Goal: Information Seeking & Learning: Learn about a topic

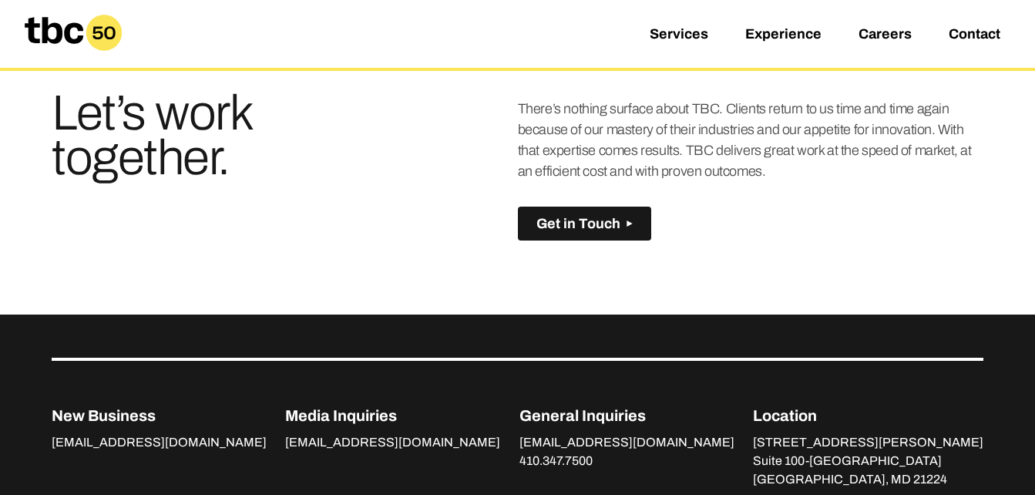
scroll to position [292, 0]
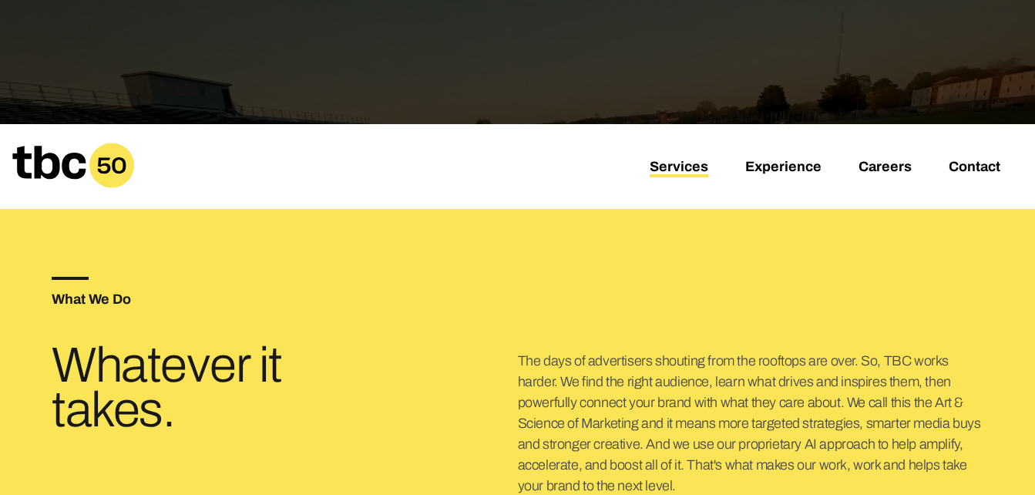
click at [688, 167] on link "Services" at bounding box center [678, 168] width 59 height 18
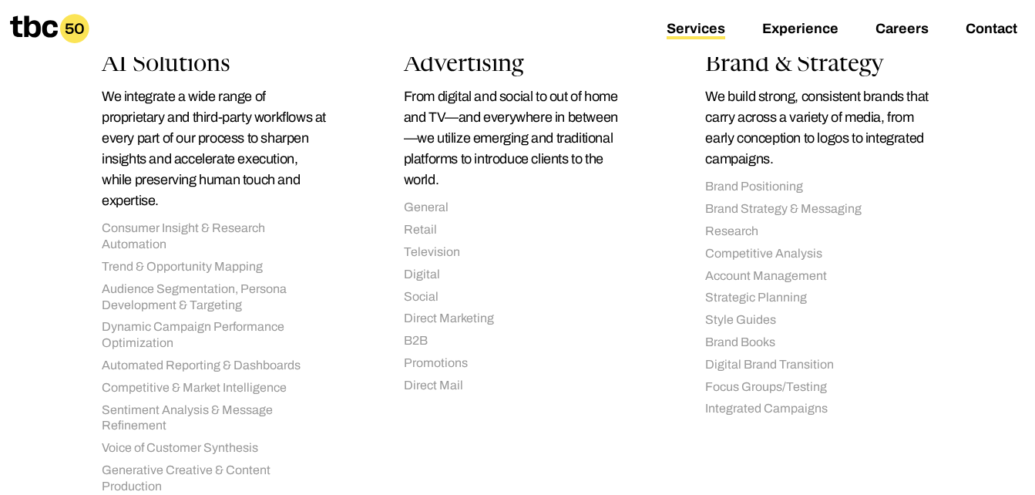
scroll to position [69, 0]
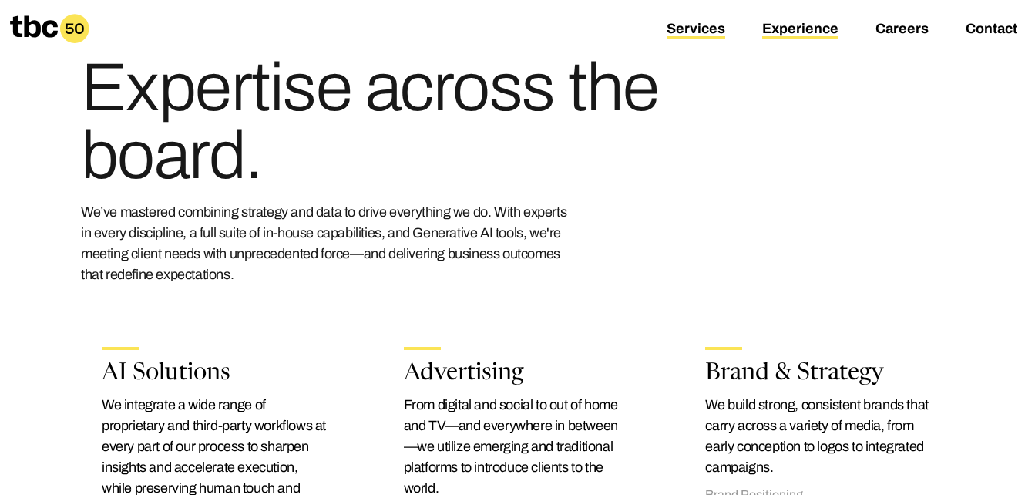
click at [805, 30] on link "Experience" at bounding box center [800, 30] width 76 height 18
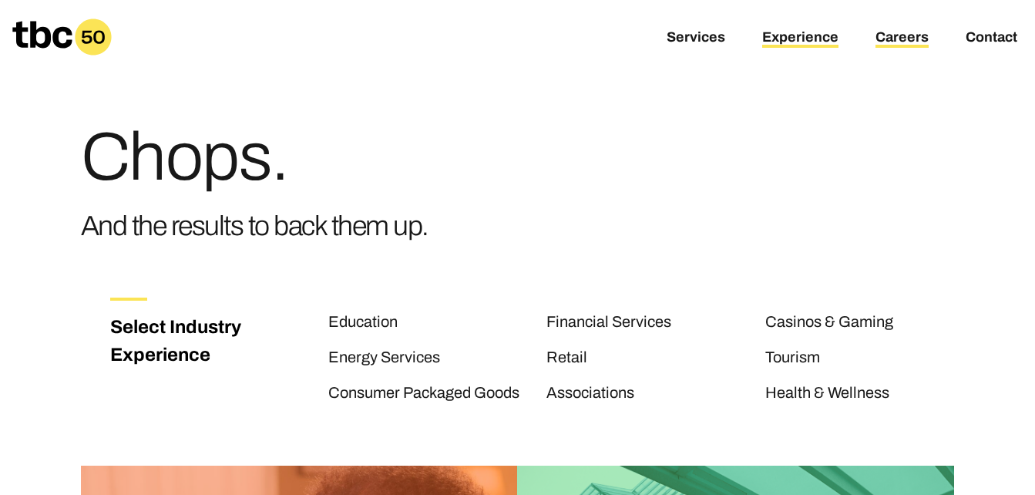
click at [911, 39] on link "Careers" at bounding box center [901, 38] width 53 height 18
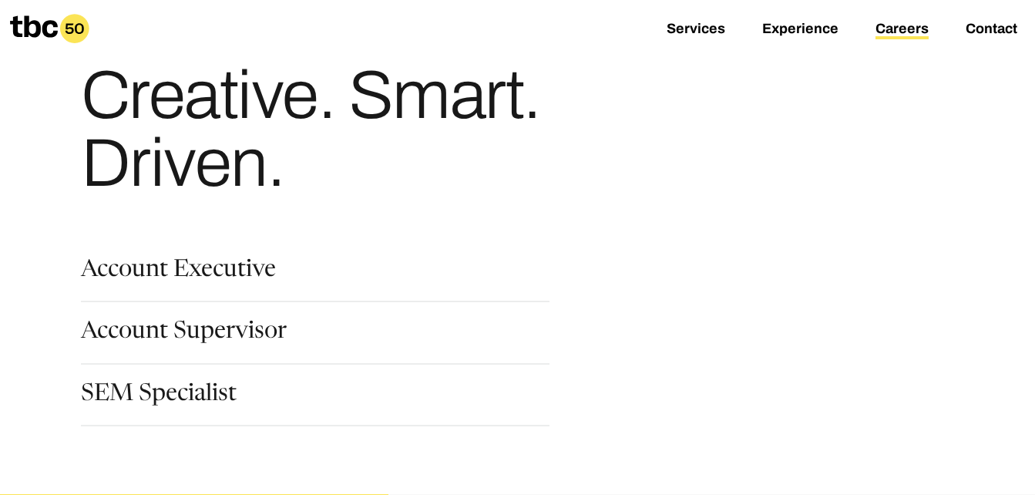
scroll to position [53, 0]
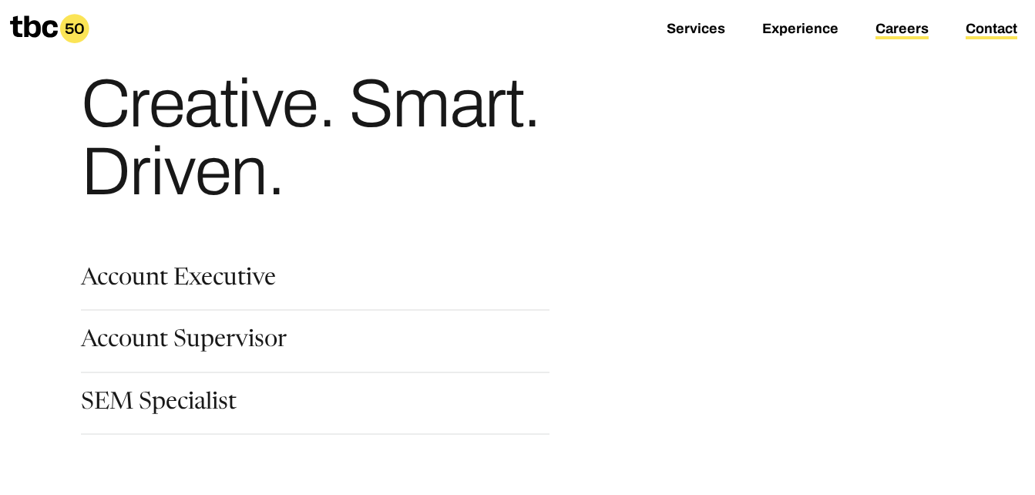
click at [992, 22] on link "Contact" at bounding box center [991, 30] width 52 height 18
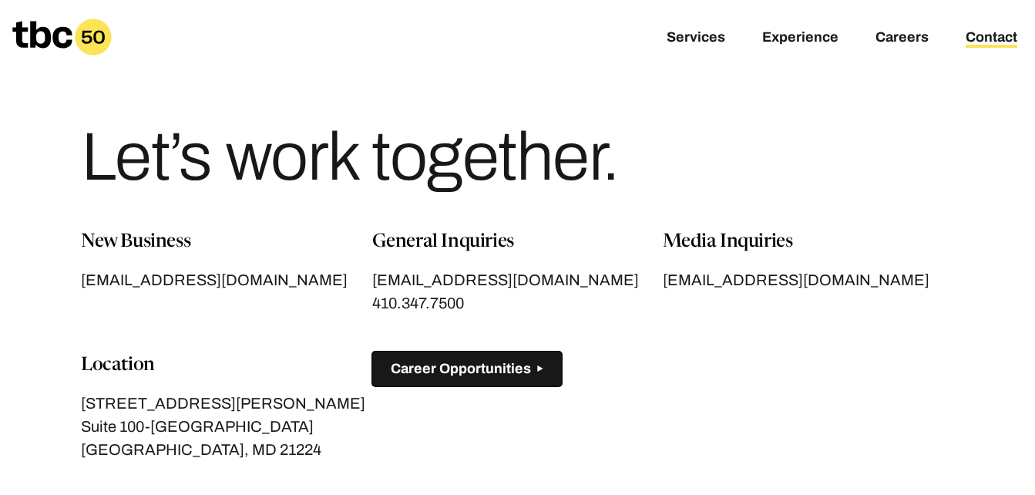
click at [487, 362] on span "Career Opportunities" at bounding box center [461, 369] width 140 height 16
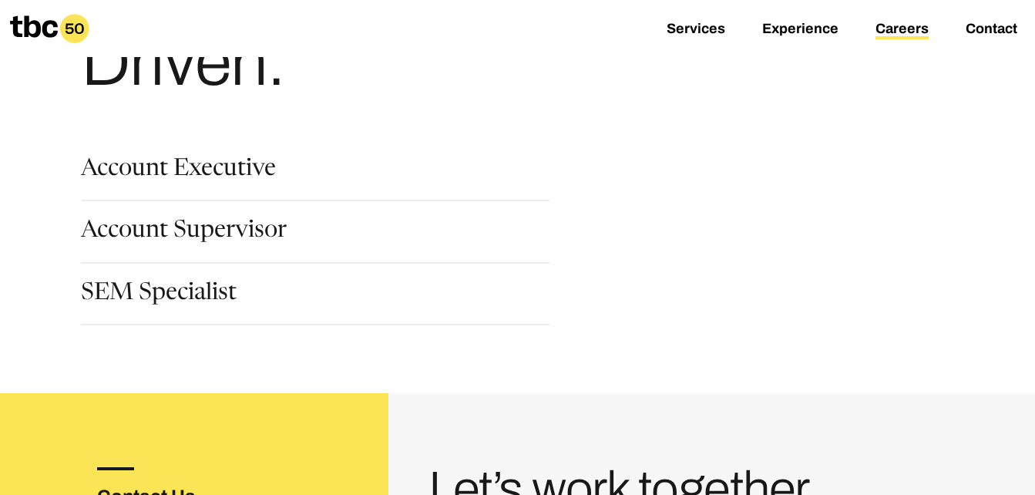
scroll to position [458, 0]
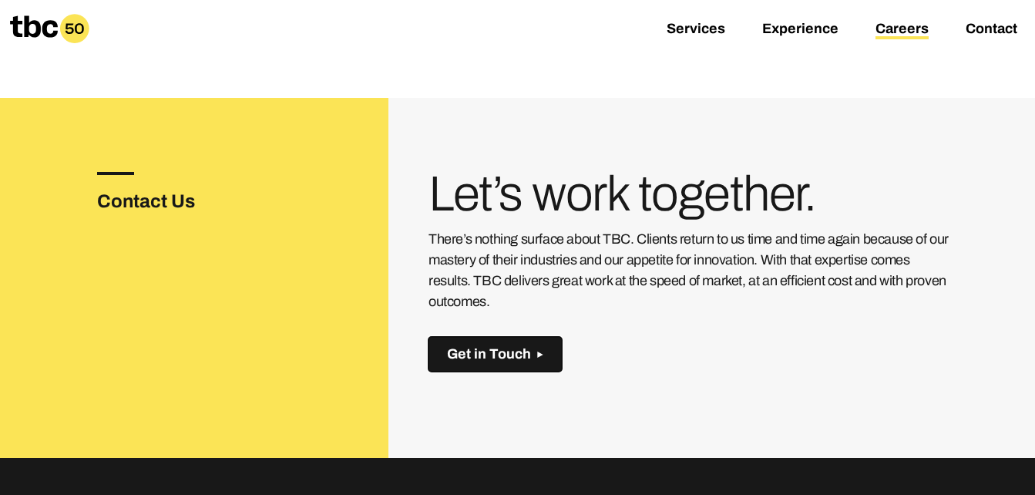
click at [515, 350] on span "Get in Touch" at bounding box center [489, 354] width 84 height 16
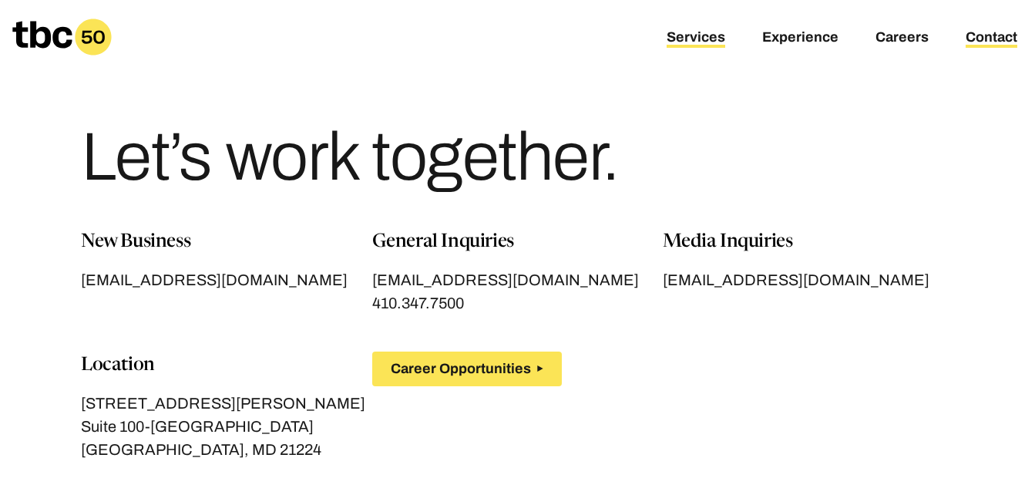
click at [702, 35] on link "Services" at bounding box center [695, 38] width 59 height 18
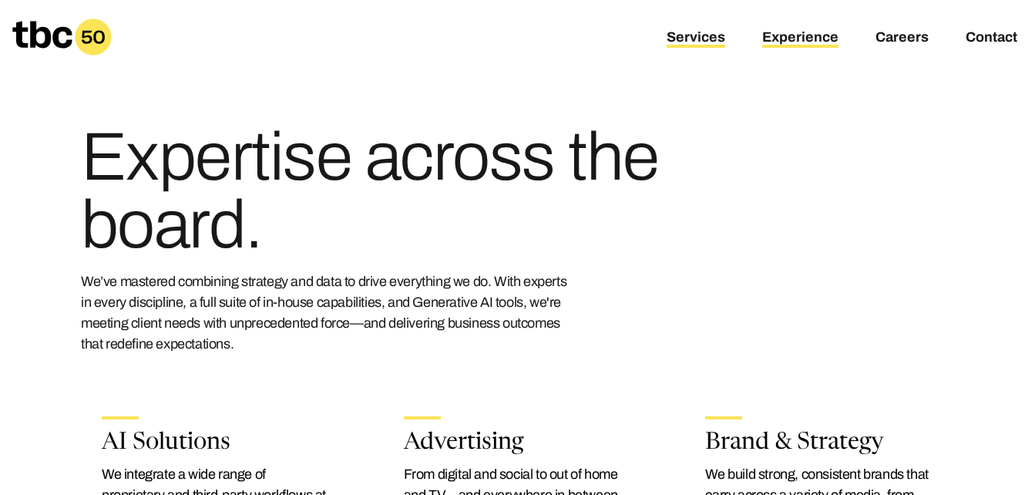
click at [827, 39] on link "Experience" at bounding box center [800, 38] width 76 height 18
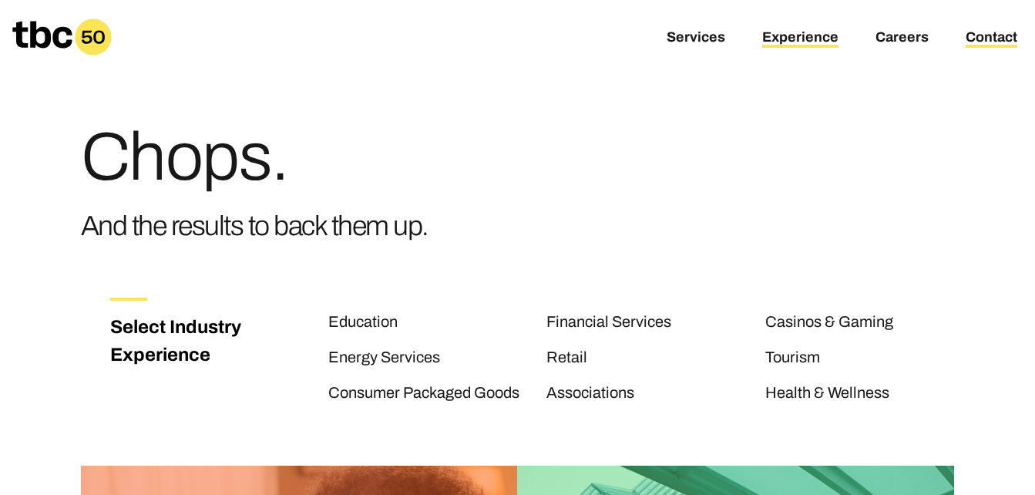
click at [997, 32] on link "Contact" at bounding box center [991, 38] width 52 height 18
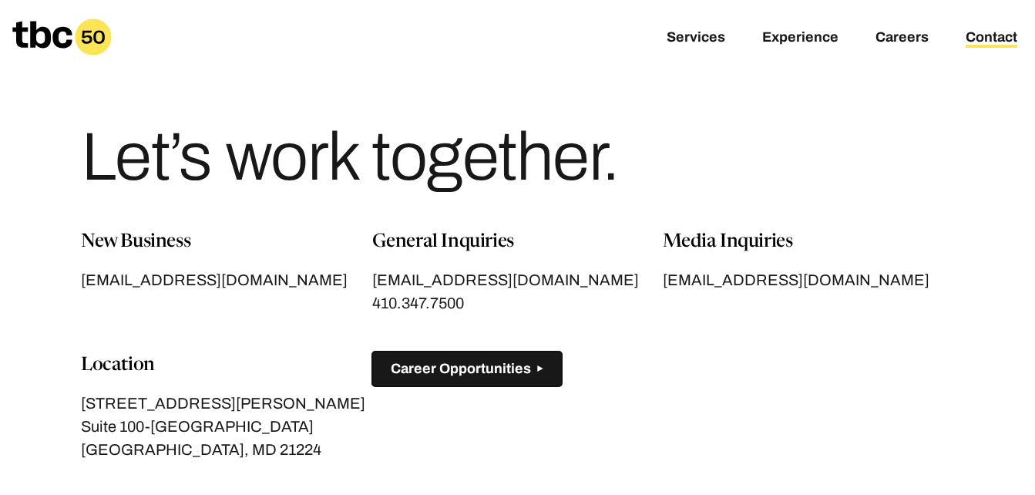
click at [481, 366] on span "Career Opportunities" at bounding box center [461, 369] width 140 height 16
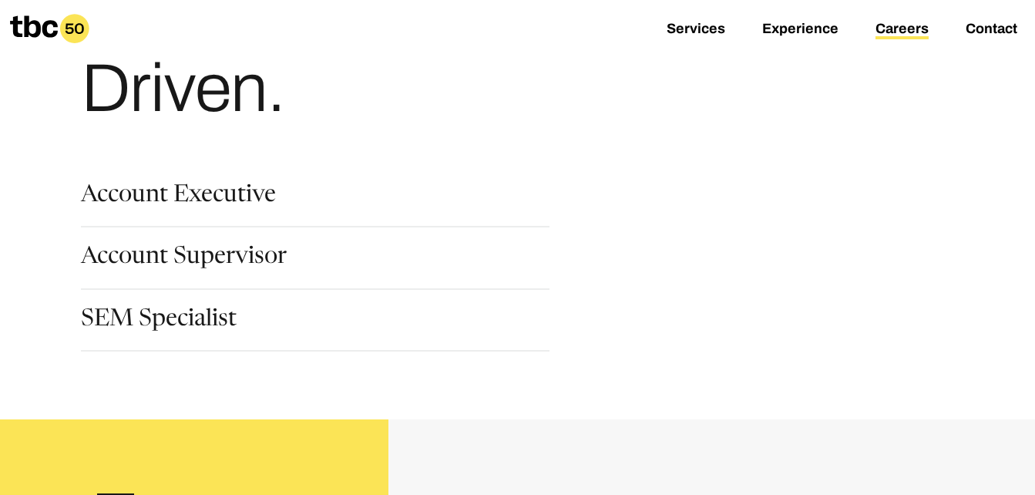
scroll to position [139, 0]
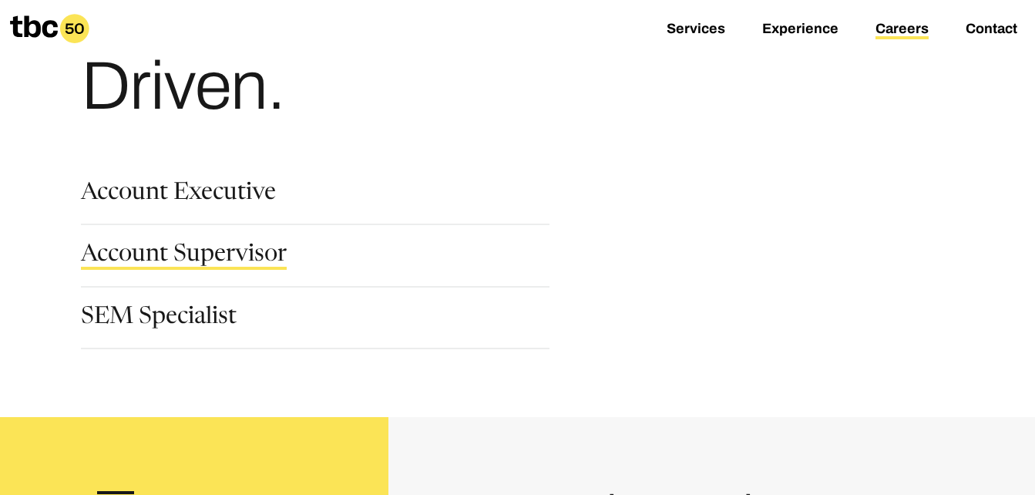
click at [216, 254] on link "Account Supervisor" at bounding box center [184, 256] width 206 height 26
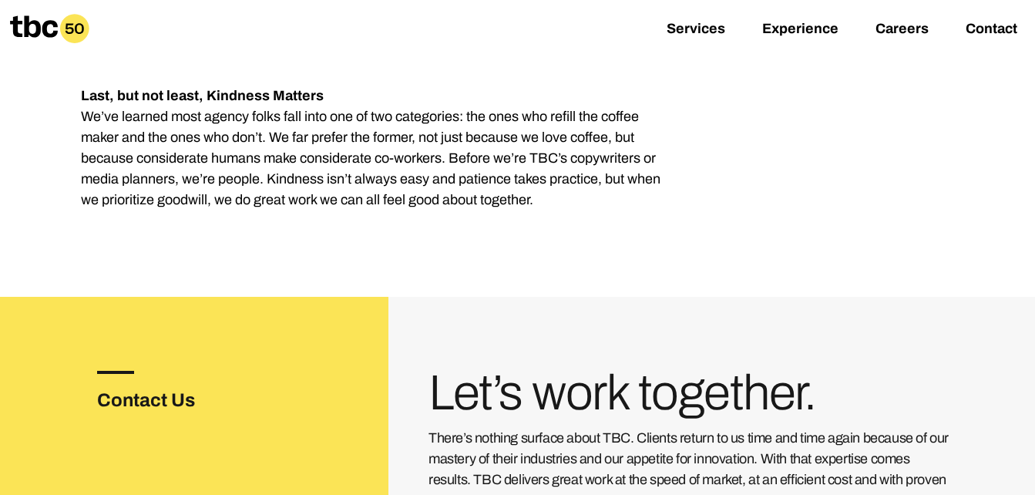
scroll to position [2368, 0]
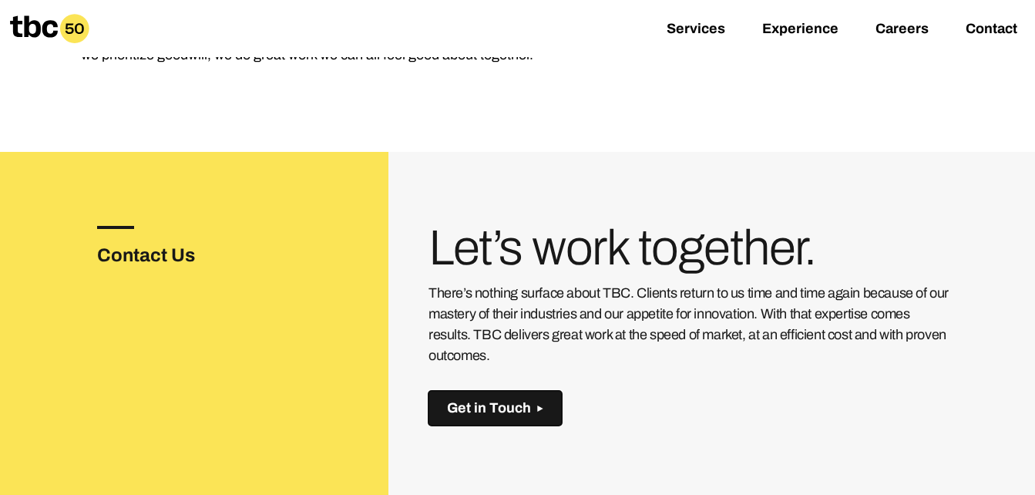
click at [533, 391] on button "Get in Touch" at bounding box center [494, 408] width 133 height 35
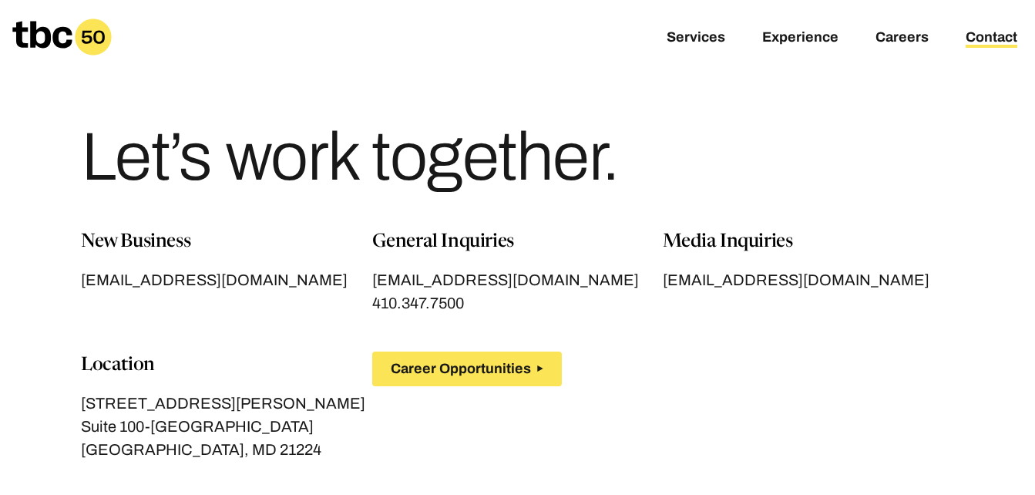
click at [221, 277] on link "[EMAIL_ADDRESS][DOMAIN_NAME]" at bounding box center [226, 279] width 291 height 23
click at [477, 284] on link "[EMAIL_ADDRESS][DOMAIN_NAME]" at bounding box center [517, 279] width 291 height 23
